Goal: Information Seeking & Learning: Find specific page/section

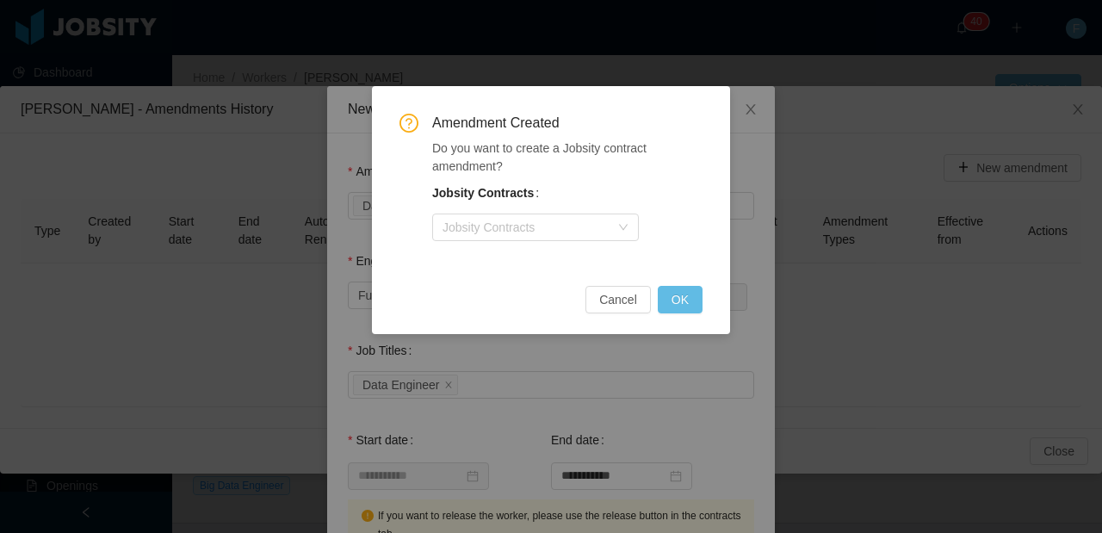
scroll to position [674, 0]
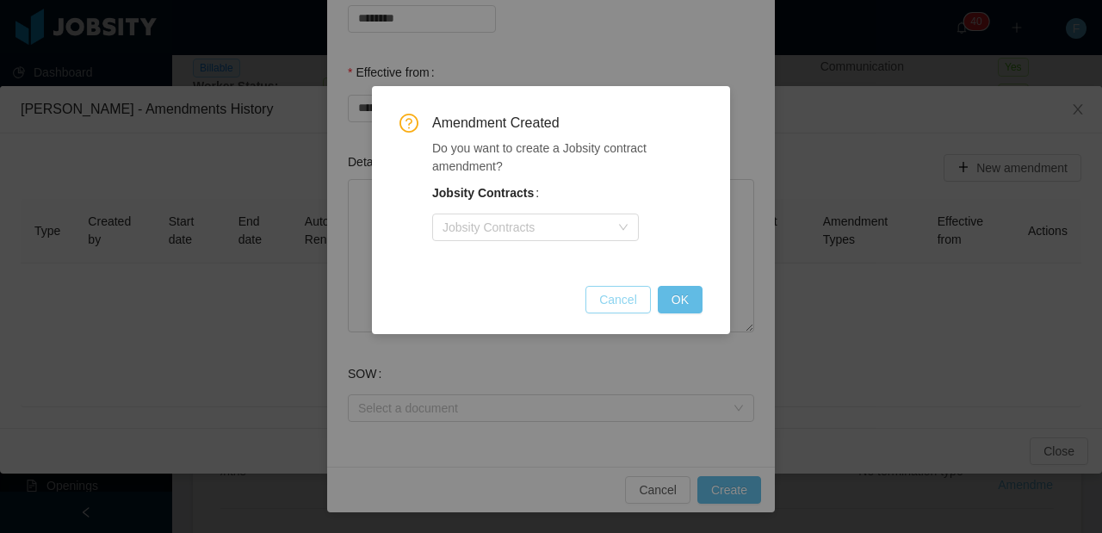
click at [626, 305] on button "Cancel" at bounding box center [617, 300] width 65 height 28
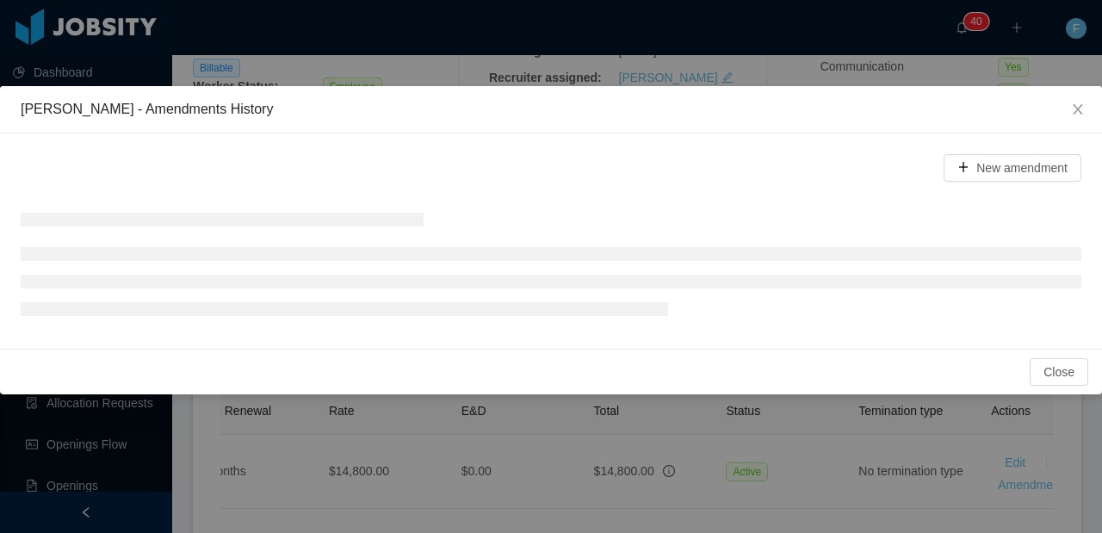
scroll to position [550, 0]
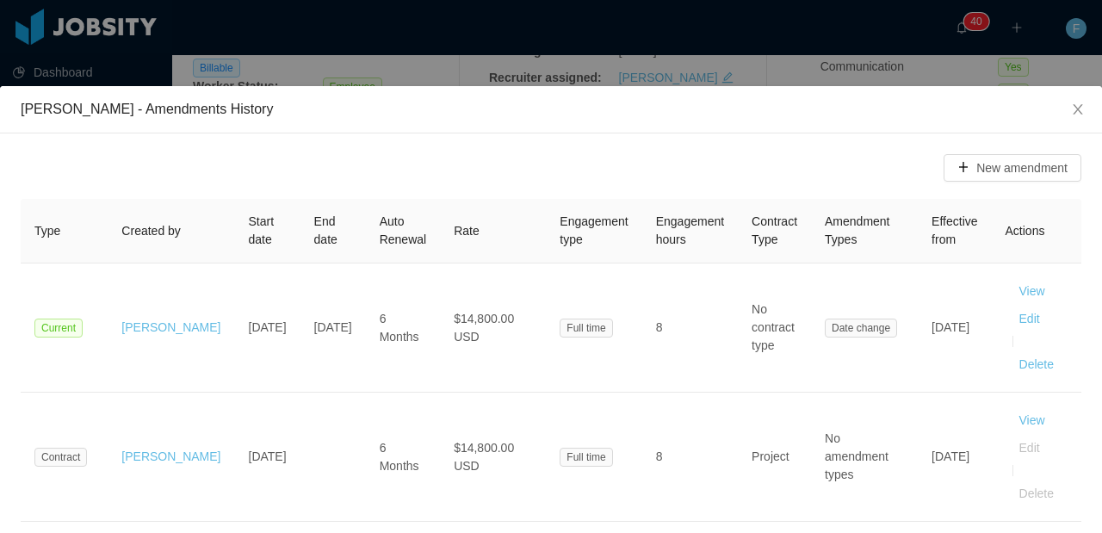
click at [668, 90] on div "[PERSON_NAME] - Amendments History" at bounding box center [551, 109] width 1102 height 47
click at [674, 80] on div "[PERSON_NAME] - Amendments History New amendment Type Created by Start date End…" at bounding box center [551, 266] width 1102 height 533
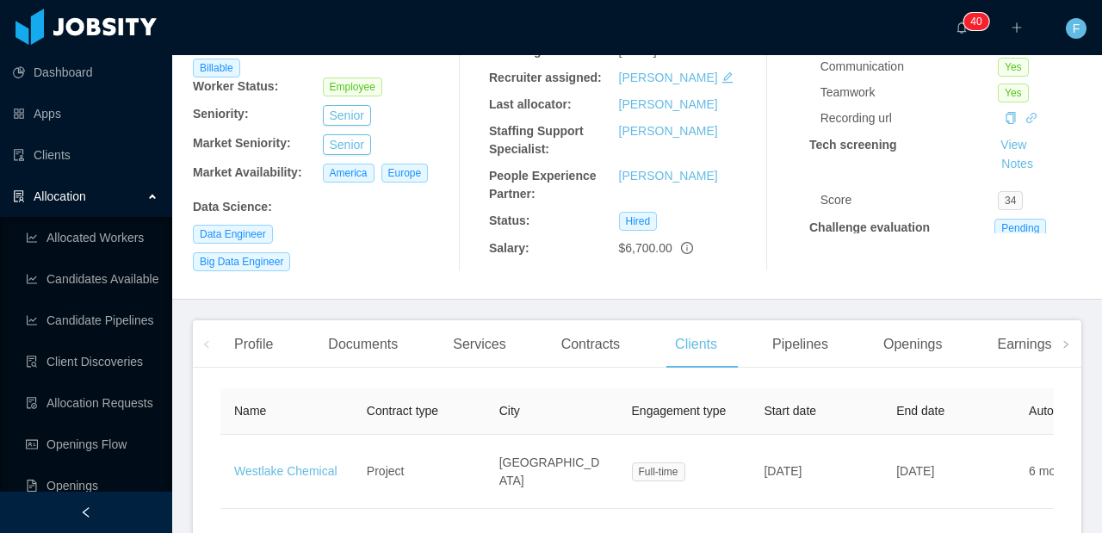
click at [120, 198] on div "Allocation" at bounding box center [86, 196] width 172 height 34
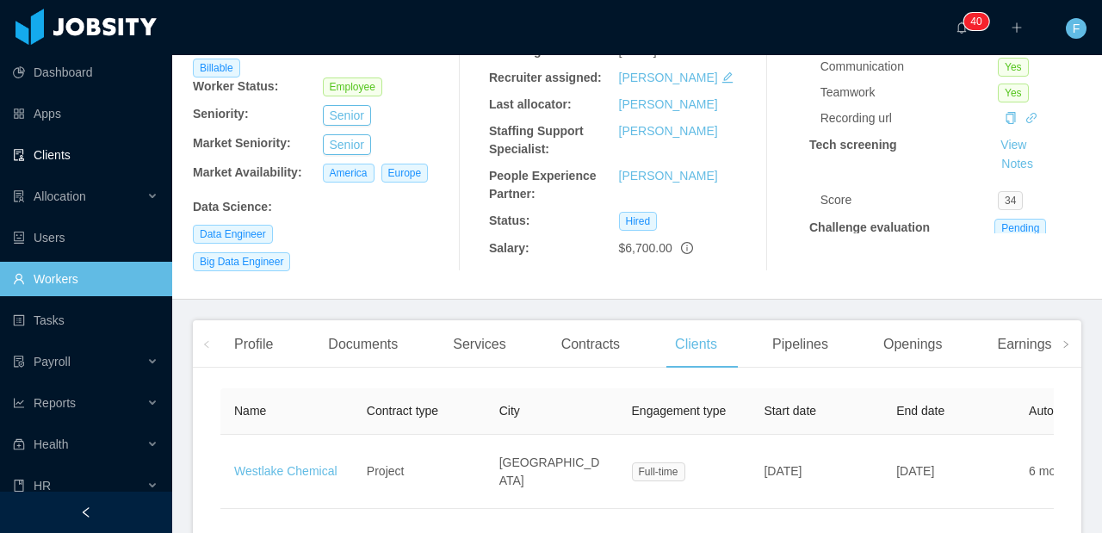
drag, startPoint x: 65, startPoint y: 155, endPoint x: 122, endPoint y: 165, distance: 57.7
click at [65, 156] on link "Clients" at bounding box center [85, 155] width 145 height 34
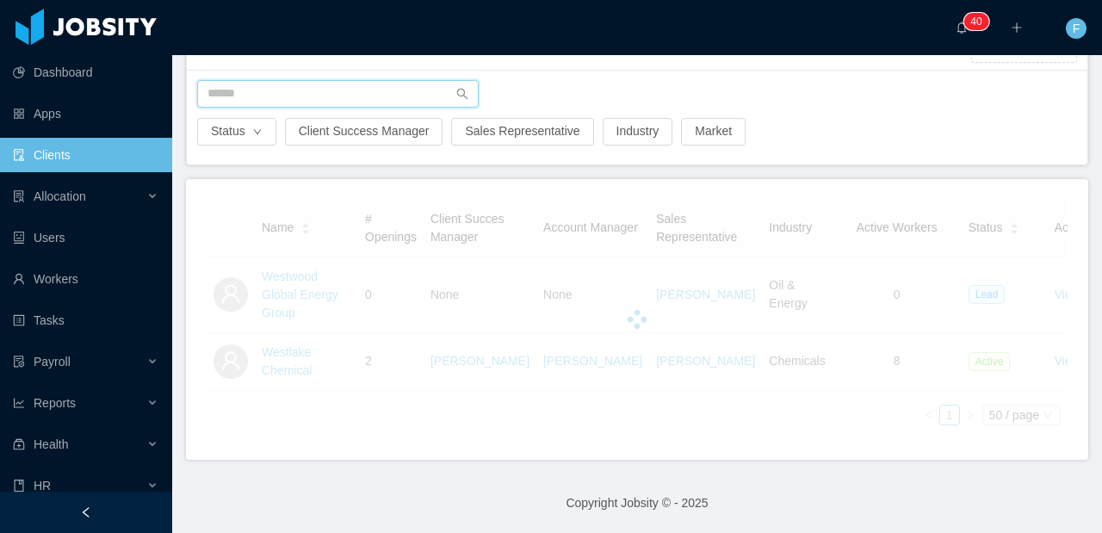
click at [259, 80] on input "text" at bounding box center [338, 94] width 282 height 28
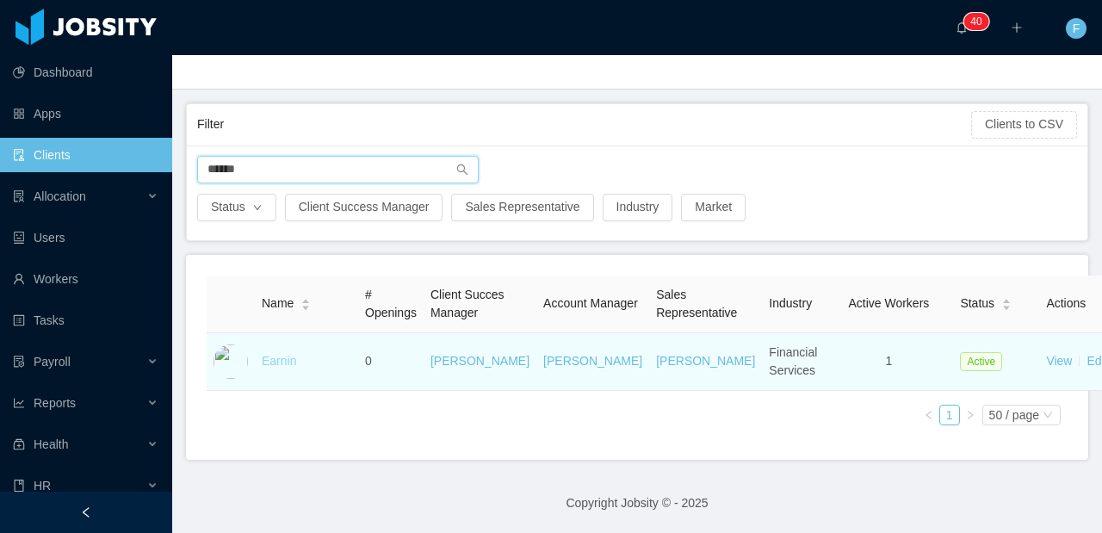
type input "******"
click at [270, 362] on link "Earnin" at bounding box center [279, 361] width 34 height 14
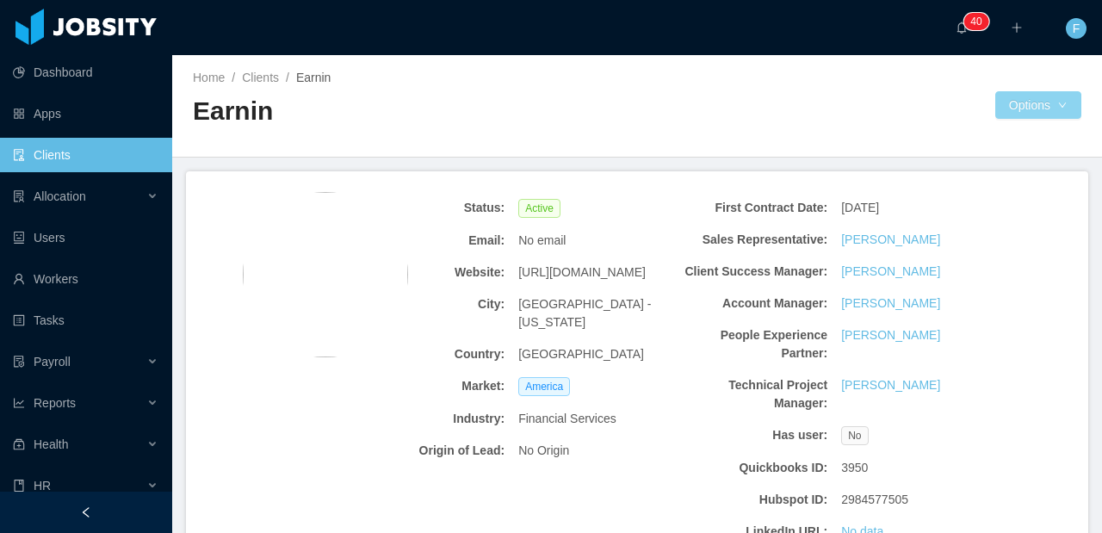
click at [1027, 101] on button "Options" at bounding box center [1038, 105] width 86 height 28
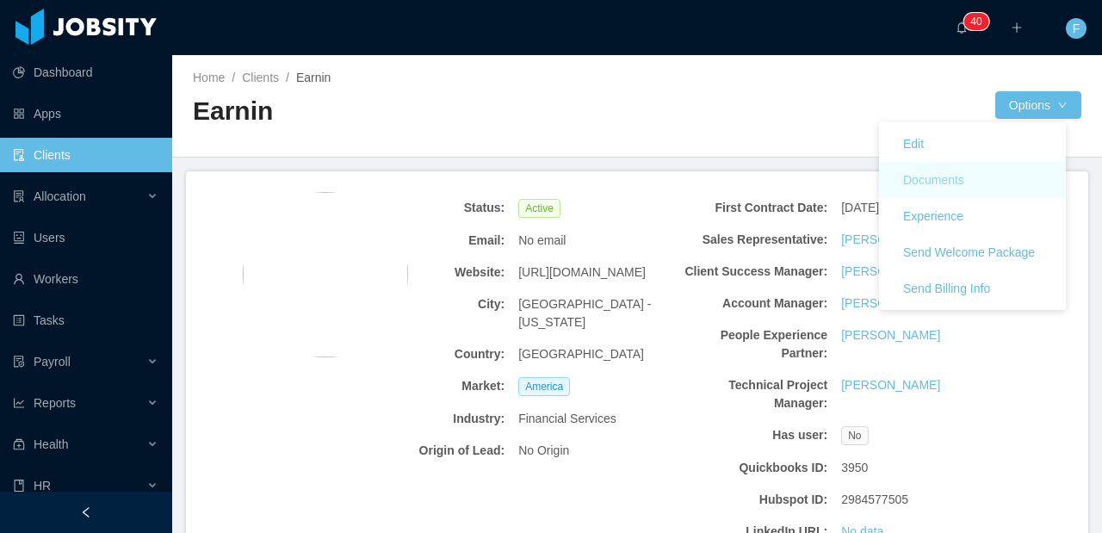
click at [959, 185] on button "Documents" at bounding box center [933, 180] width 89 height 28
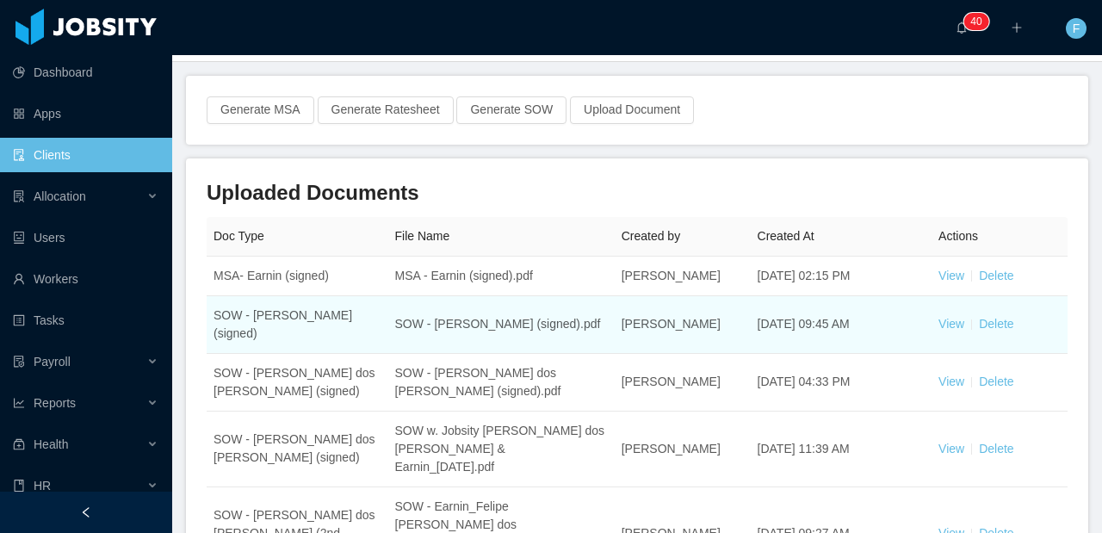
scroll to position [97, 0]
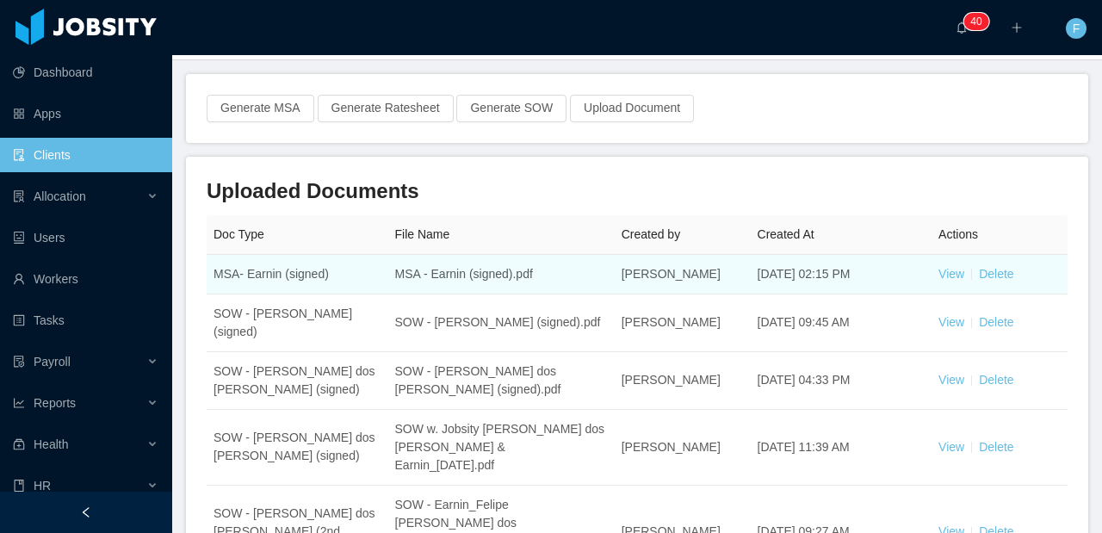
click at [933, 282] on td "View Delete" at bounding box center [999, 275] width 136 height 40
click at [938, 279] on link "View" at bounding box center [951, 274] width 26 height 14
